Goal: Task Accomplishment & Management: Manage account settings

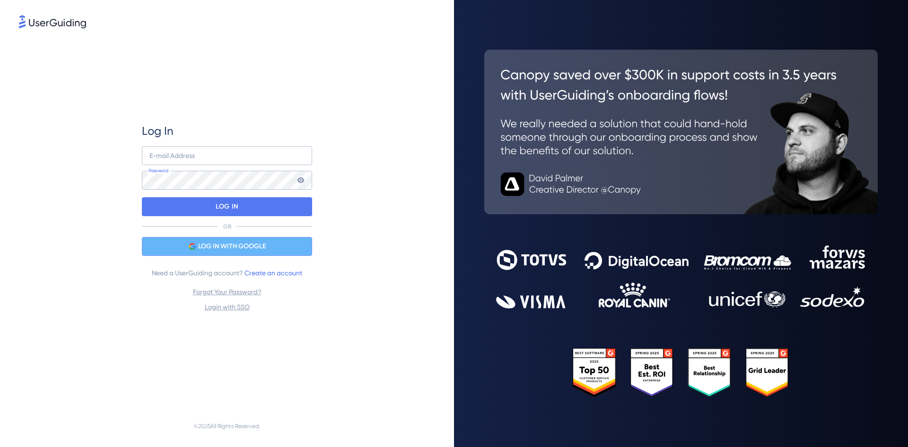
click at [227, 247] on span "LOG IN WITH GOOGLE" at bounding box center [232, 246] width 68 height 11
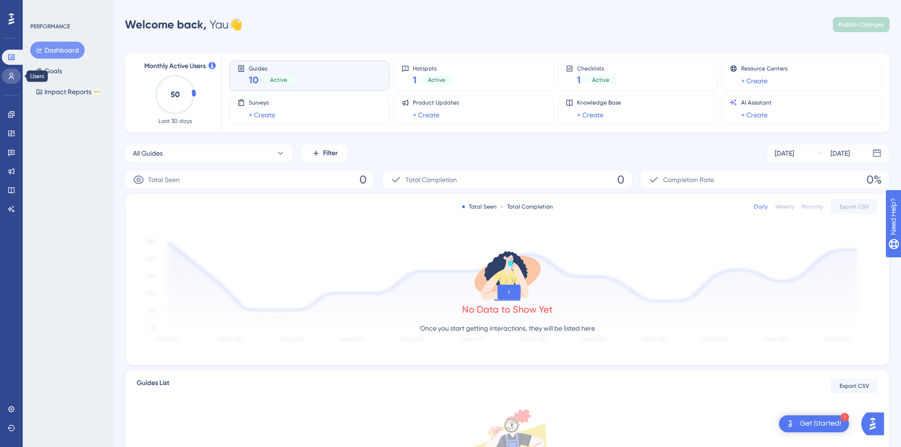
click at [12, 75] on icon at bounding box center [12, 76] width 8 height 8
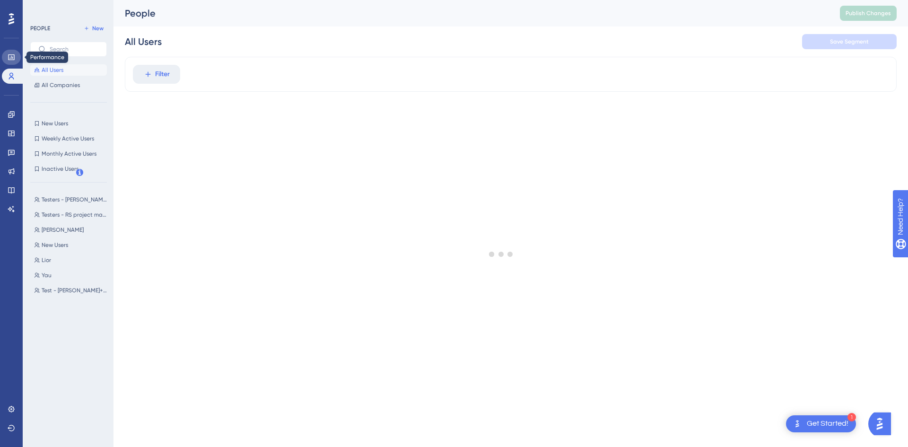
click at [12, 59] on icon at bounding box center [12, 57] width 8 height 8
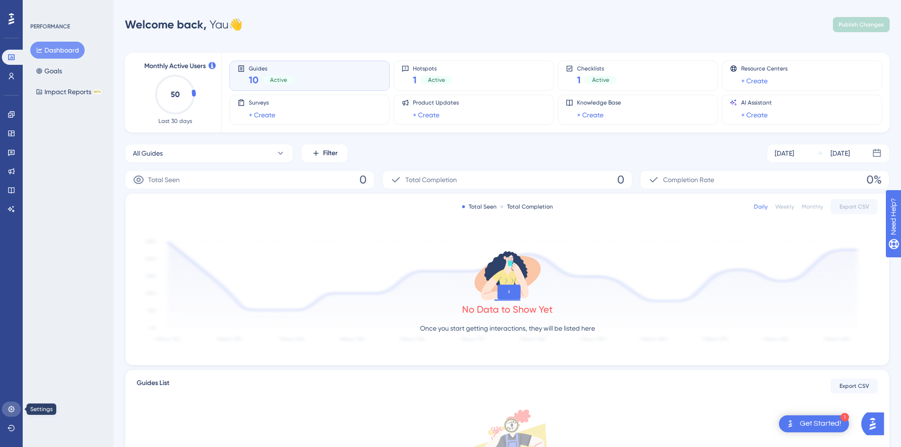
click at [14, 409] on icon at bounding box center [11, 409] width 6 height 6
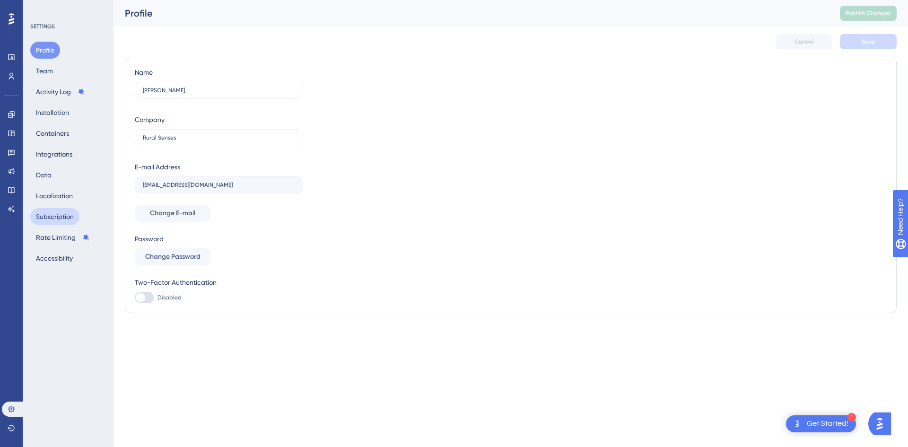
click at [59, 213] on button "Subscription" at bounding box center [54, 216] width 49 height 17
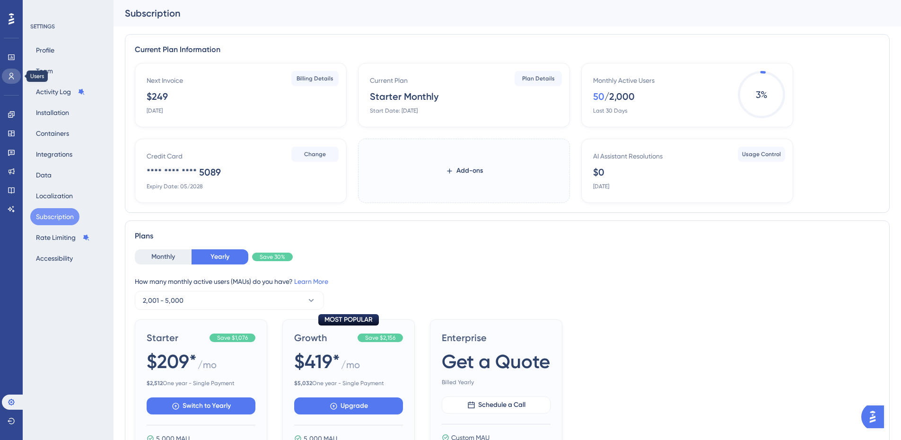
click at [9, 73] on icon at bounding box center [12, 76] width 8 height 8
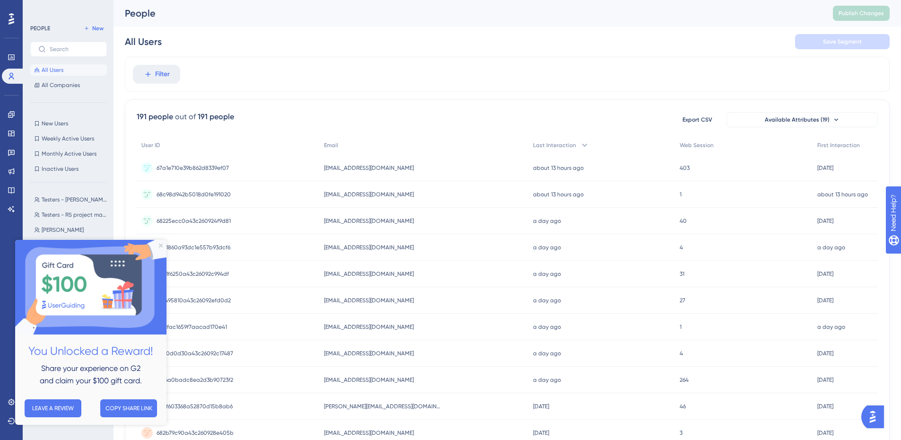
click at [158, 246] on img at bounding box center [90, 287] width 151 height 95
click at [161, 245] on icon "Close Preview" at bounding box center [161, 246] width 4 height 4
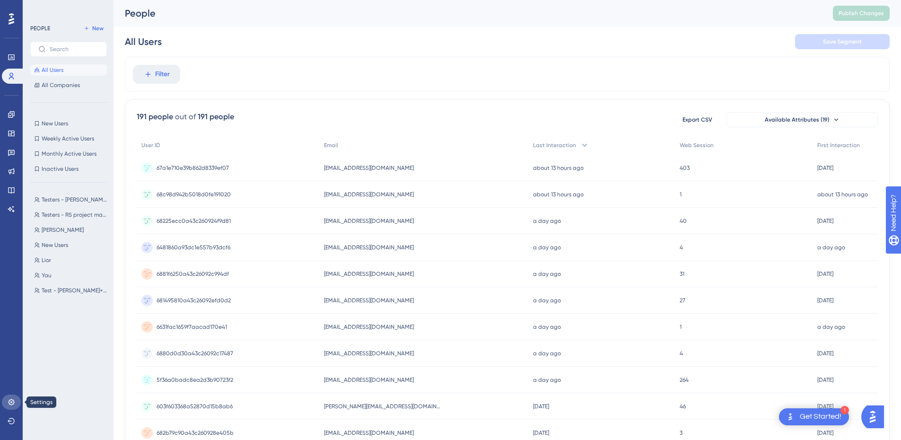
click at [9, 402] on icon at bounding box center [11, 402] width 6 height 6
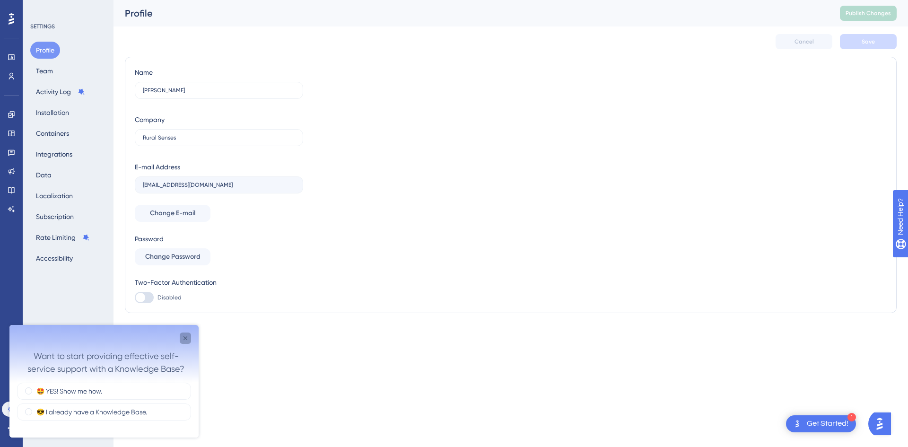
click at [183, 340] on icon "Close survey" at bounding box center [186, 338] width 8 height 8
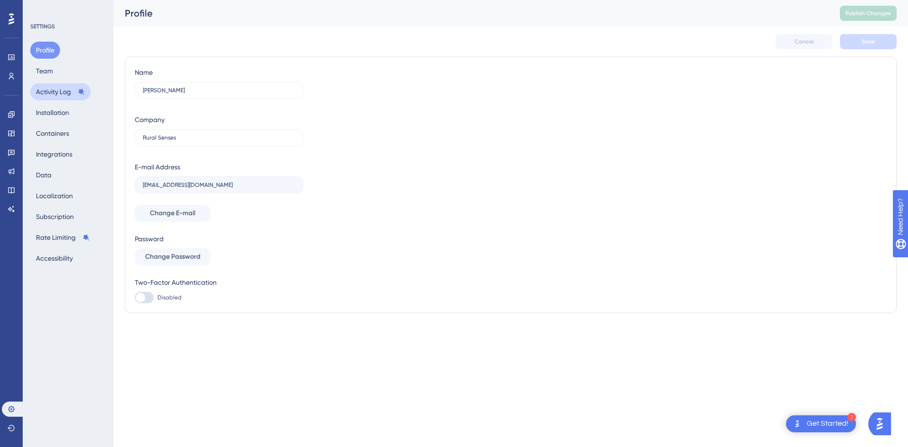
click at [60, 89] on button "Activity Log" at bounding box center [60, 91] width 61 height 17
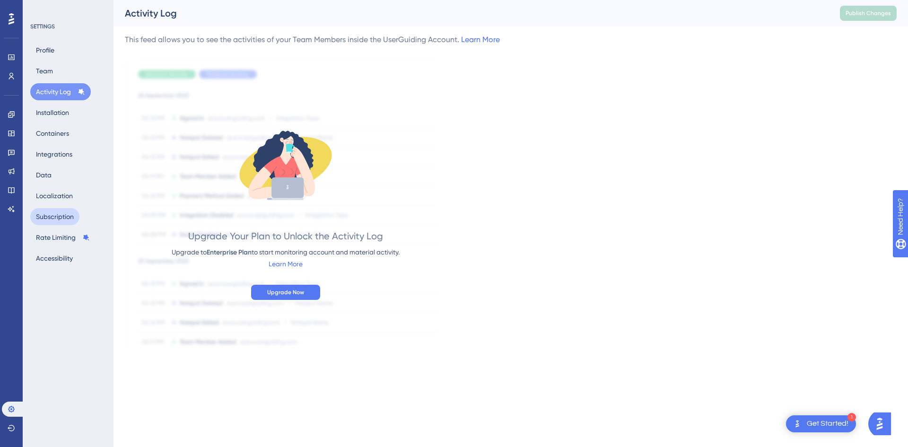
click at [69, 220] on button "Subscription" at bounding box center [54, 216] width 49 height 17
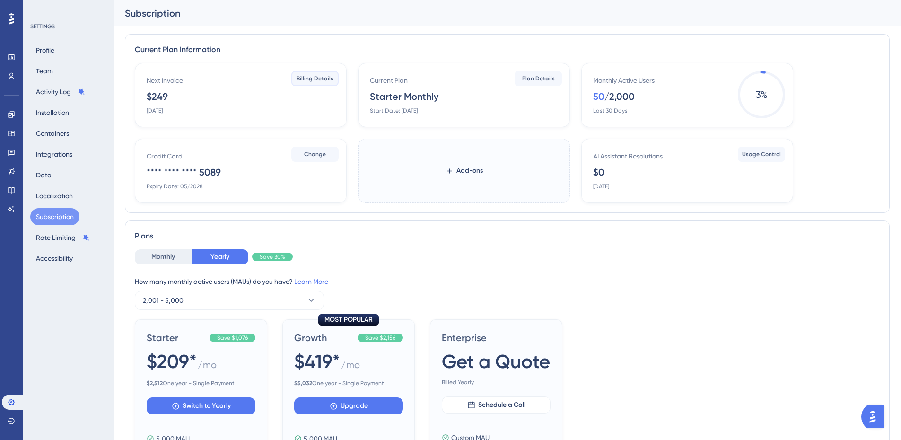
click at [316, 82] on span "Billing Details" at bounding box center [315, 79] width 37 height 8
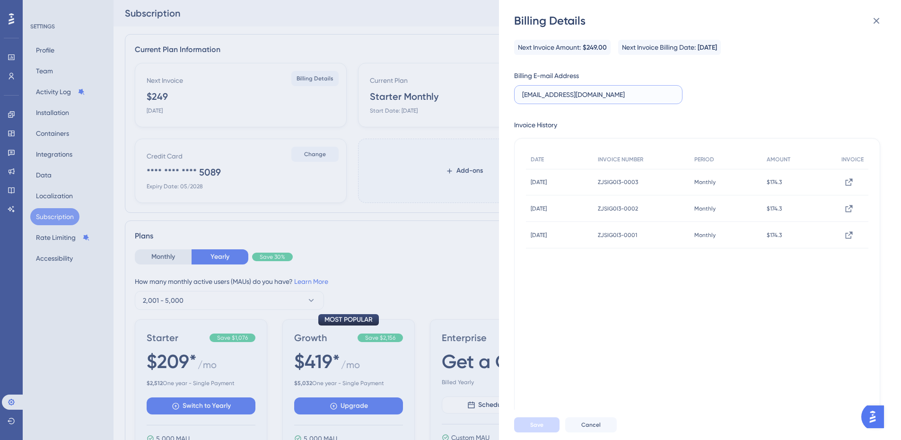
type input "[EMAIL_ADDRESS][DOMAIN_NAME]"
click at [844, 183] on icon at bounding box center [848, 181] width 9 height 9
click at [849, 206] on icon at bounding box center [849, 208] width 7 height 7
click at [844, 238] on icon at bounding box center [848, 234] width 9 height 9
